Goal: Find specific page/section: Find specific page/section

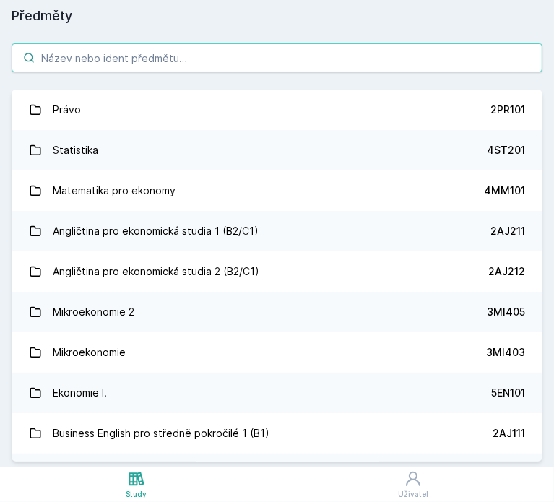
click at [179, 60] on input "search" at bounding box center [277, 57] width 531 height 29
paste input "Zpracování informací a znalostí"
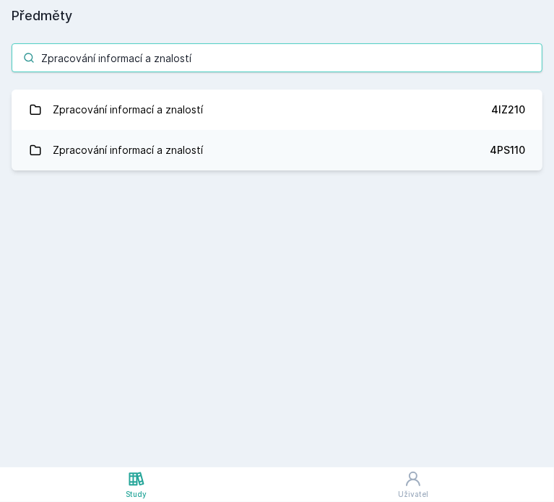
type input "Zpracování informací a znalostí"
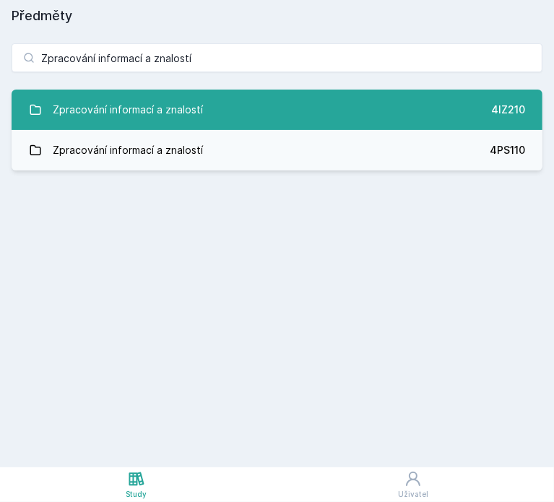
click at [289, 116] on link "Zpracování informací a znalostí 4IZ210" at bounding box center [277, 110] width 531 height 40
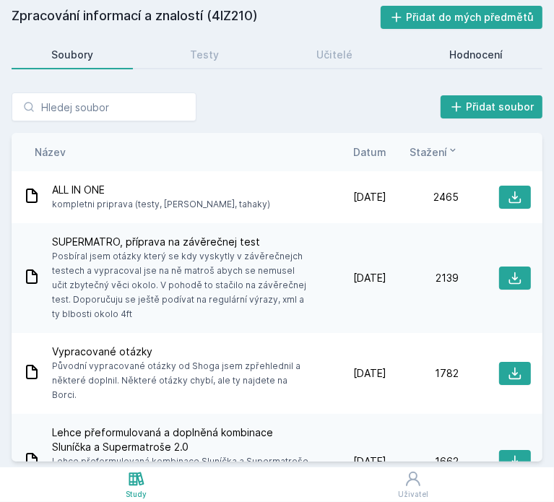
click at [459, 61] on div "Hodnocení" at bounding box center [475, 55] width 53 height 14
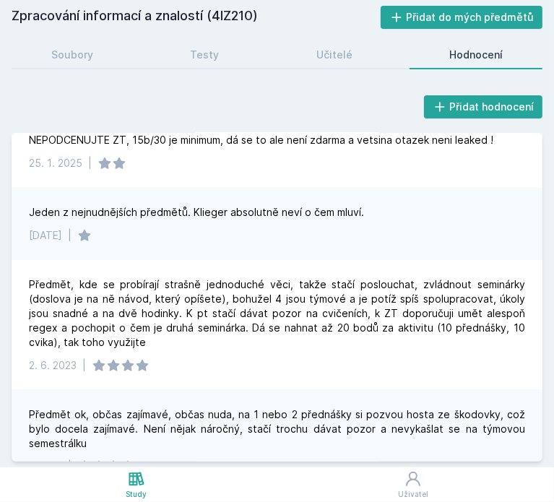
scroll to position [611, 0]
